Goal: Transaction & Acquisition: Purchase product/service

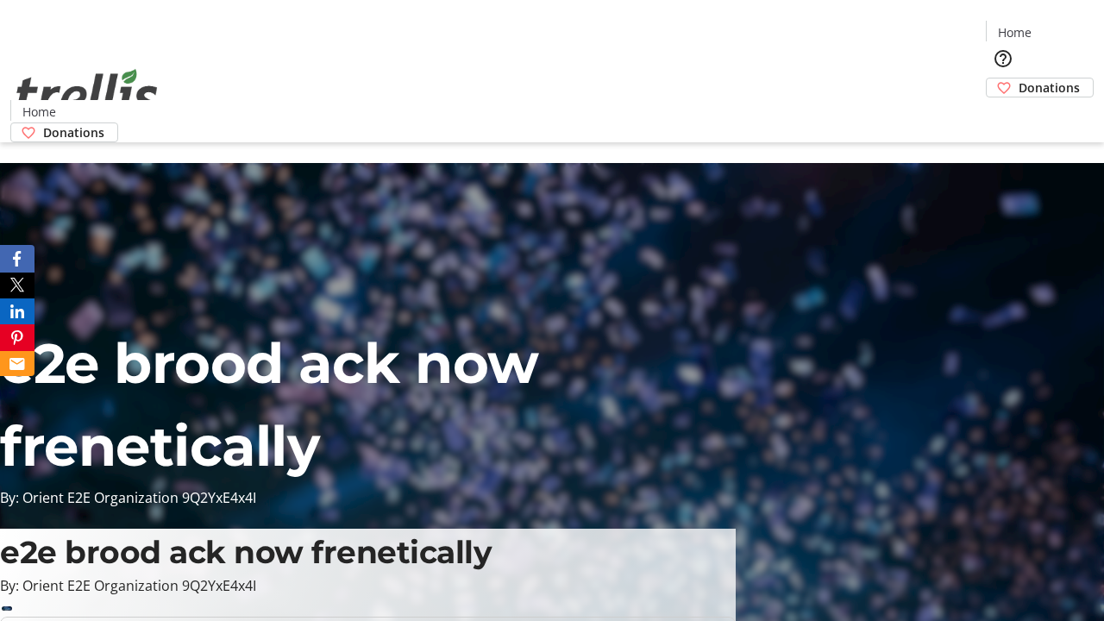
click at [1019, 79] on span "Donations" at bounding box center [1049, 88] width 61 height 18
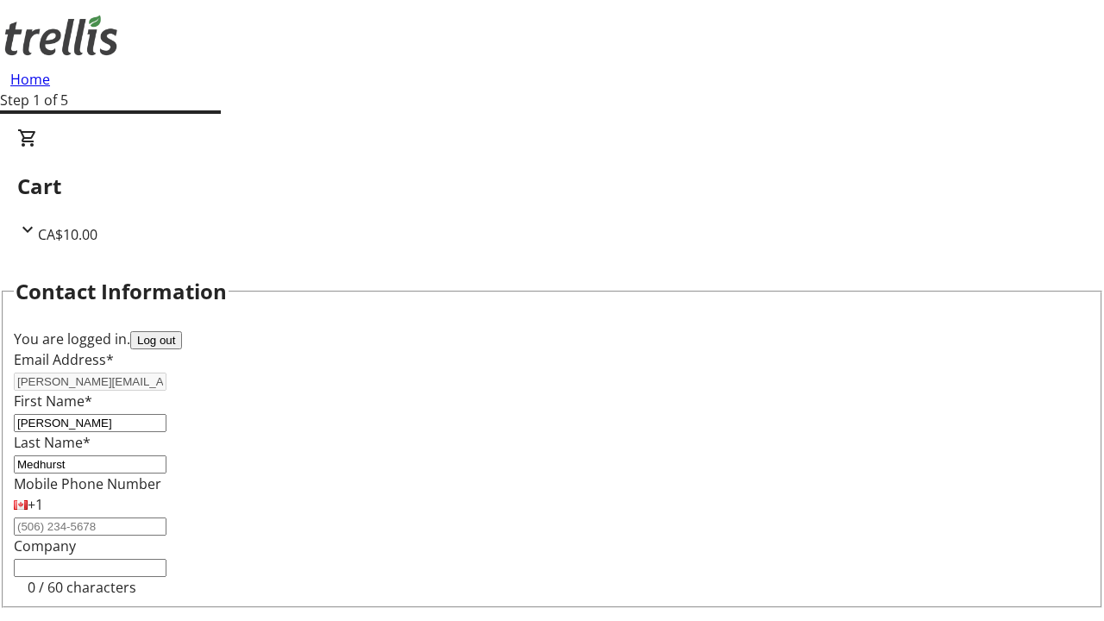
select select "BC"
select select "CA"
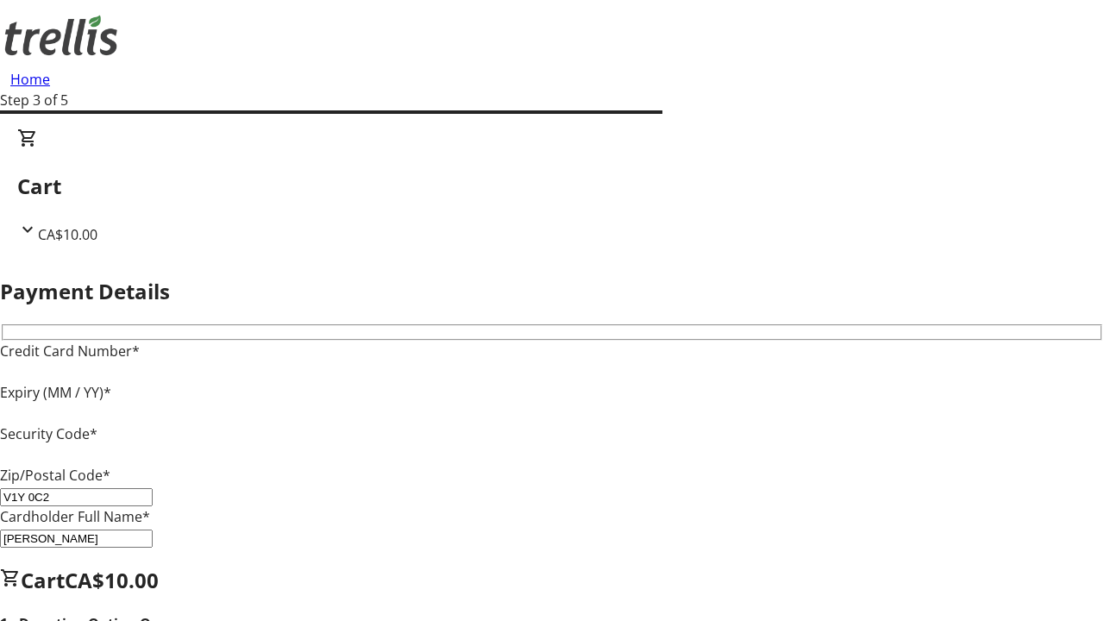
type input "V1Y 0C2"
